Goal: Transaction & Acquisition: Purchase product/service

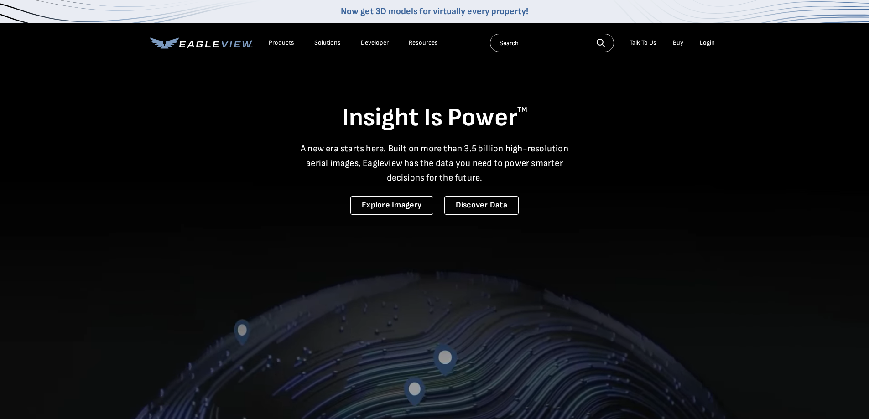
click at [703, 43] on div "Login" at bounding box center [707, 43] width 15 height 8
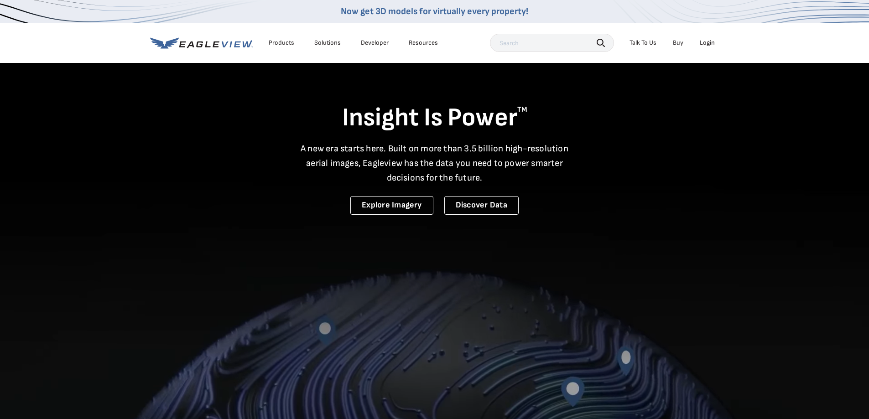
click at [705, 43] on div "Login" at bounding box center [707, 43] width 15 height 8
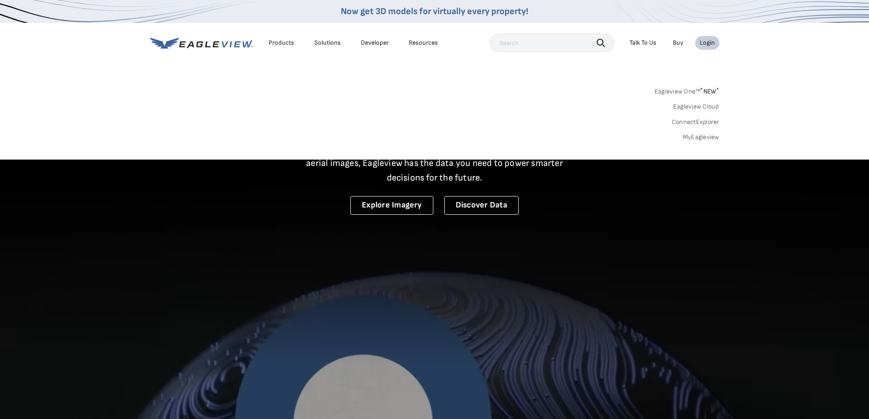
click at [709, 139] on link "MyEagleview" at bounding box center [701, 137] width 37 height 8
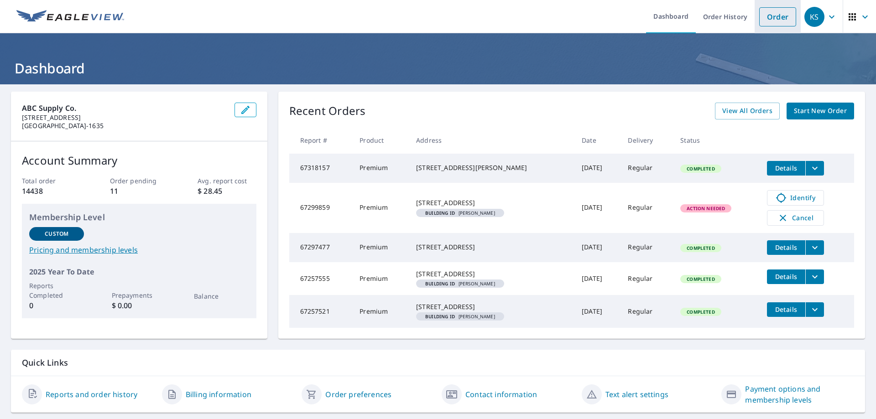
click at [768, 21] on link "Order" at bounding box center [777, 16] width 37 height 19
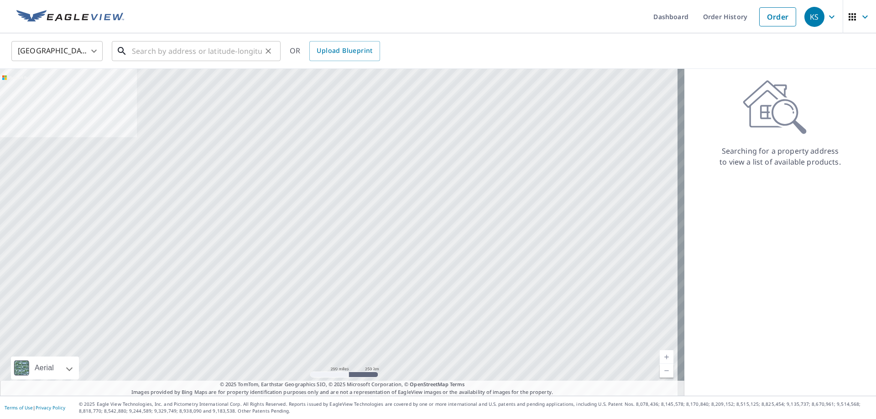
click at [136, 53] on input "text" at bounding box center [197, 51] width 130 height 26
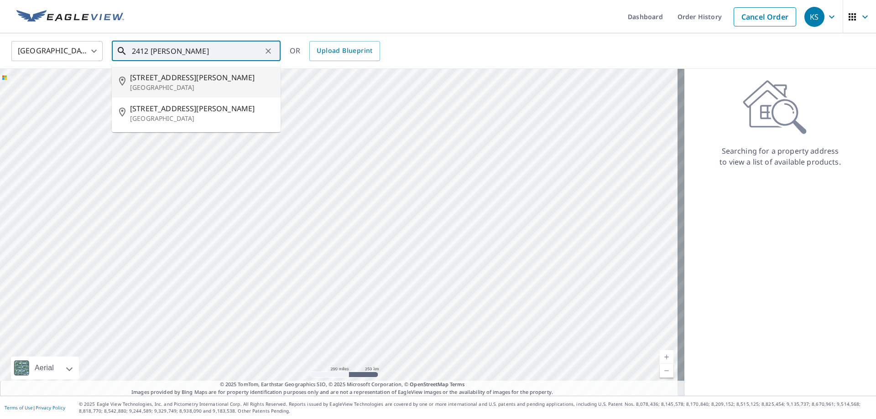
click at [150, 81] on span "[STREET_ADDRESS][PERSON_NAME]" at bounding box center [201, 77] width 143 height 11
type input "[STREET_ADDRESS][PERSON_NAME]"
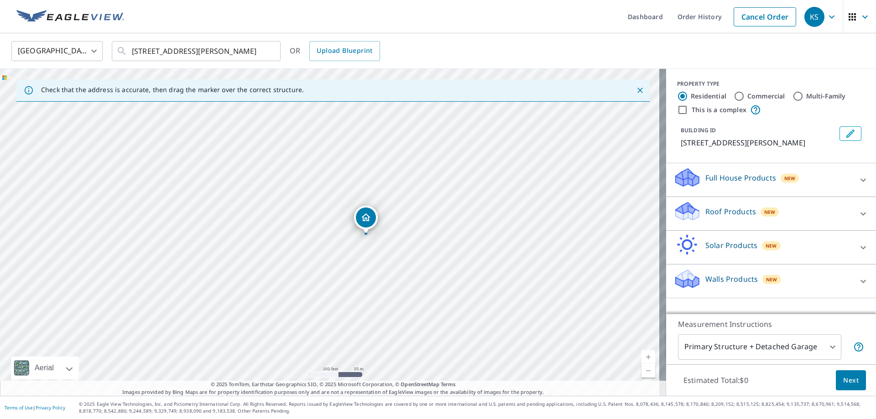
drag, startPoint x: 390, startPoint y: 266, endPoint x: 411, endPoint y: 267, distance: 21.0
click at [411, 267] on div "[STREET_ADDRESS][PERSON_NAME]" at bounding box center [333, 232] width 666 height 327
drag, startPoint x: 392, startPoint y: 235, endPoint x: 340, endPoint y: 256, distance: 56.2
click at [388, 264] on div "[STREET_ADDRESS][PERSON_NAME]" at bounding box center [333, 232] width 666 height 327
click at [847, 136] on icon "Edit building 1" at bounding box center [850, 133] width 11 height 11
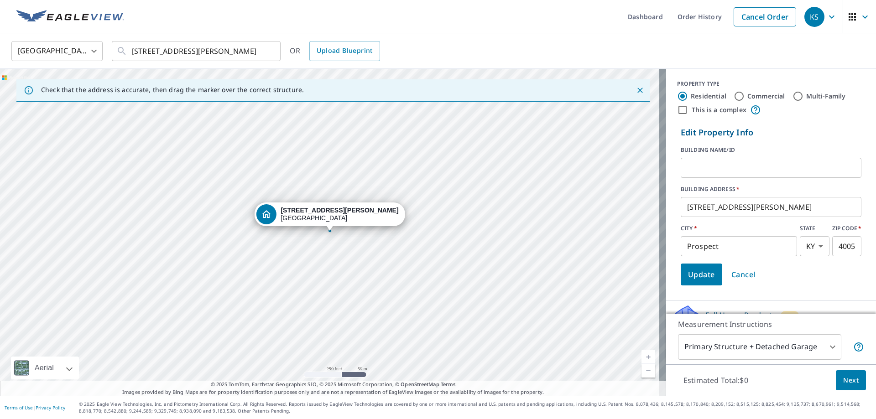
click at [683, 172] on input "text" at bounding box center [771, 168] width 181 height 26
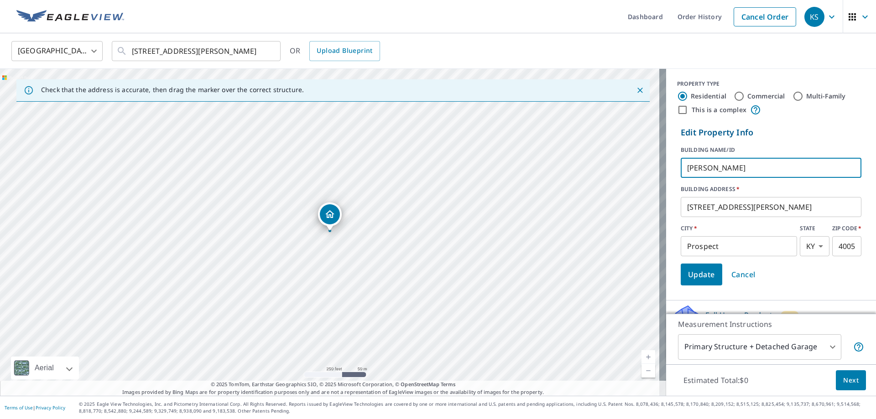
type input "[PERSON_NAME]"
click at [698, 272] on span "Update" at bounding box center [701, 274] width 27 height 13
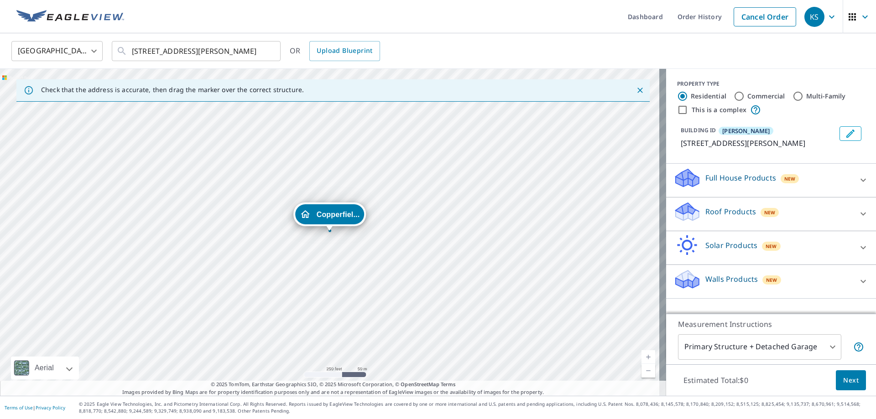
click at [716, 211] on p "Roof Products" at bounding box center [730, 211] width 51 height 11
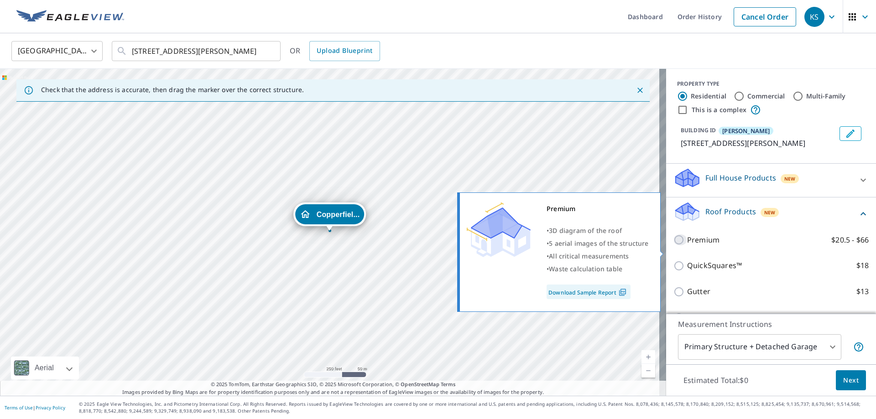
click at [674, 246] on input "Premium $20.5 - $66" at bounding box center [681, 240] width 14 height 11
checkbox input "true"
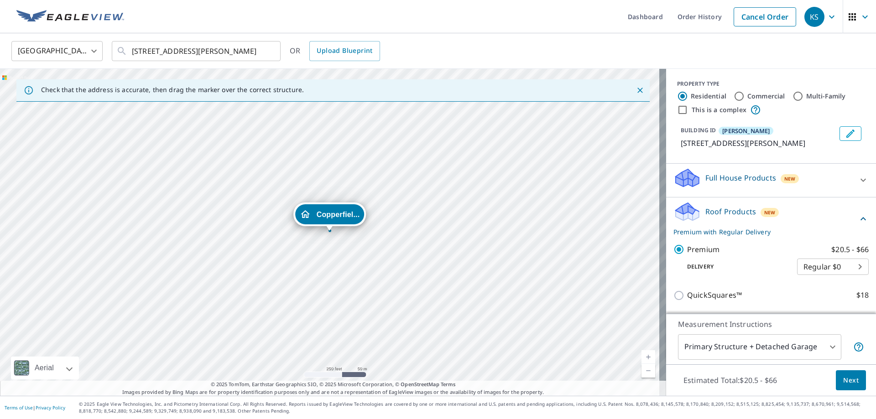
click at [850, 380] on span "Next" at bounding box center [851, 380] width 16 height 11
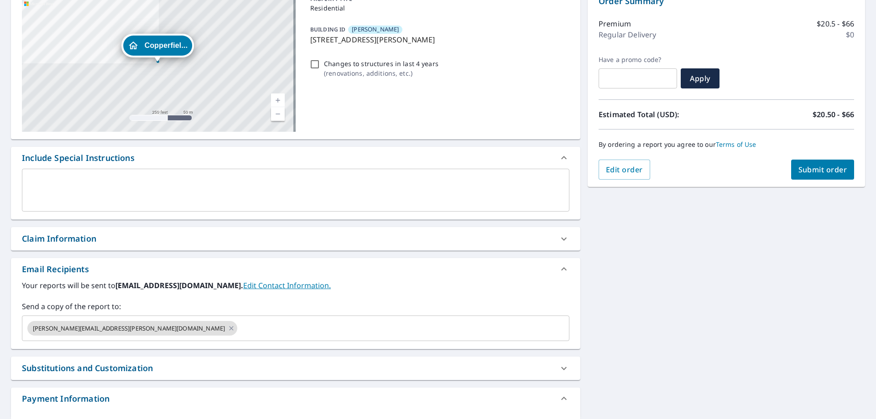
scroll to position [137, 0]
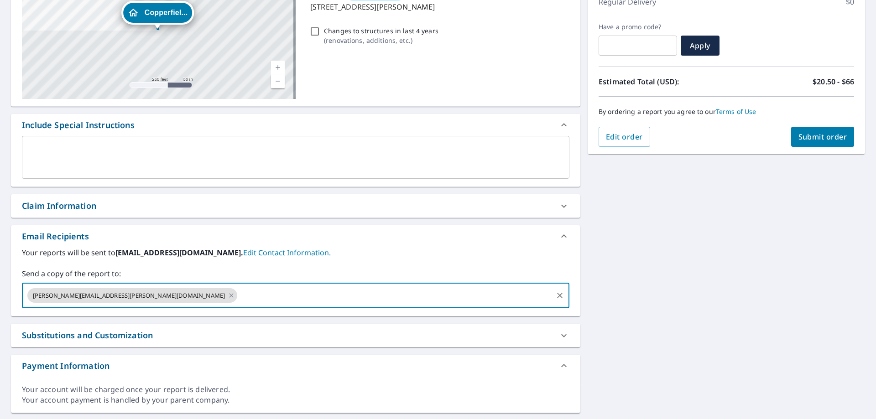
click at [239, 297] on input "text" at bounding box center [395, 295] width 313 height 17
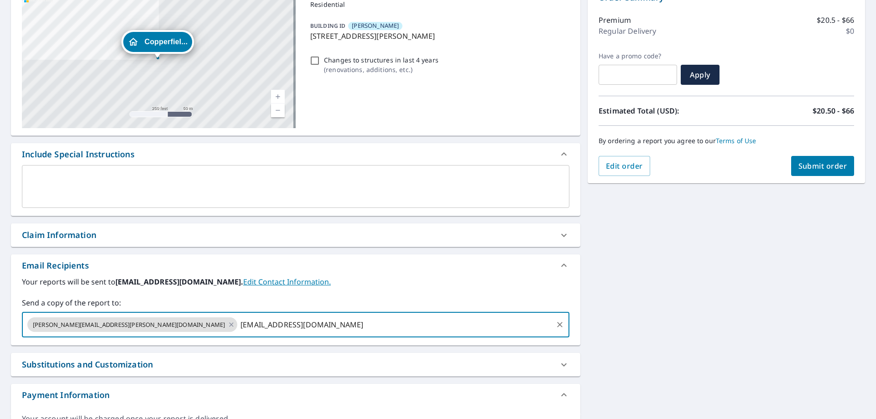
scroll to position [70, 0]
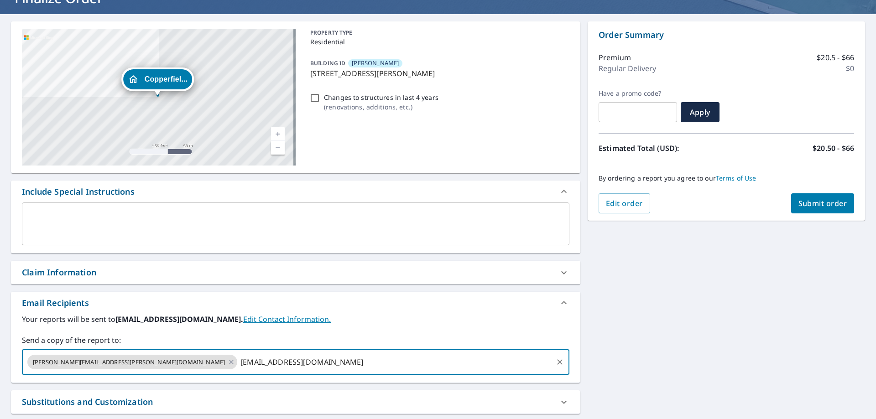
type input "[EMAIL_ADDRESS][DOMAIN_NAME]"
checkbox input "true"
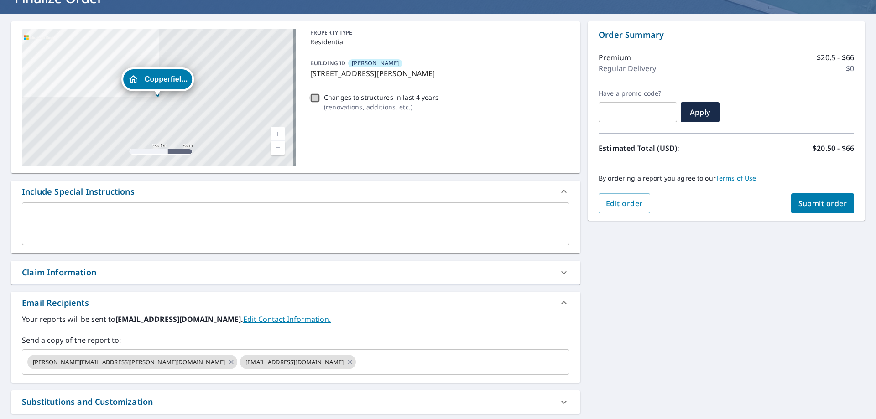
click at [312, 98] on input "Changes to structures in last 4 years ( renovations, additions, etc. )" at bounding box center [314, 98] width 11 height 11
checkbox input "true"
click at [806, 203] on span "Submit order" at bounding box center [823, 204] width 49 height 10
checkbox input "true"
